Goal: Register for event/course

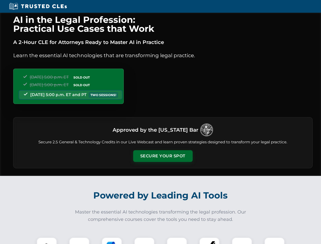
click at [163, 156] on button "Secure Your Spot" at bounding box center [163, 156] width 60 height 12
click at [47, 241] on img at bounding box center [46, 247] width 15 height 15
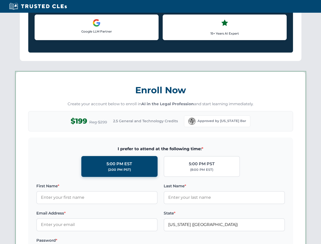
click at [112, 241] on label "Password *" at bounding box center [96, 241] width 121 height 6
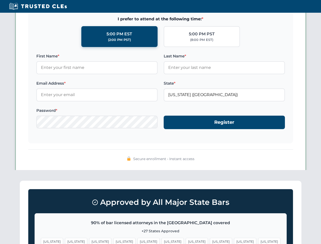
click at [234, 241] on span "[US_STATE]" at bounding box center [245, 241] width 22 height 7
